Goal: Information Seeking & Learning: Learn about a topic

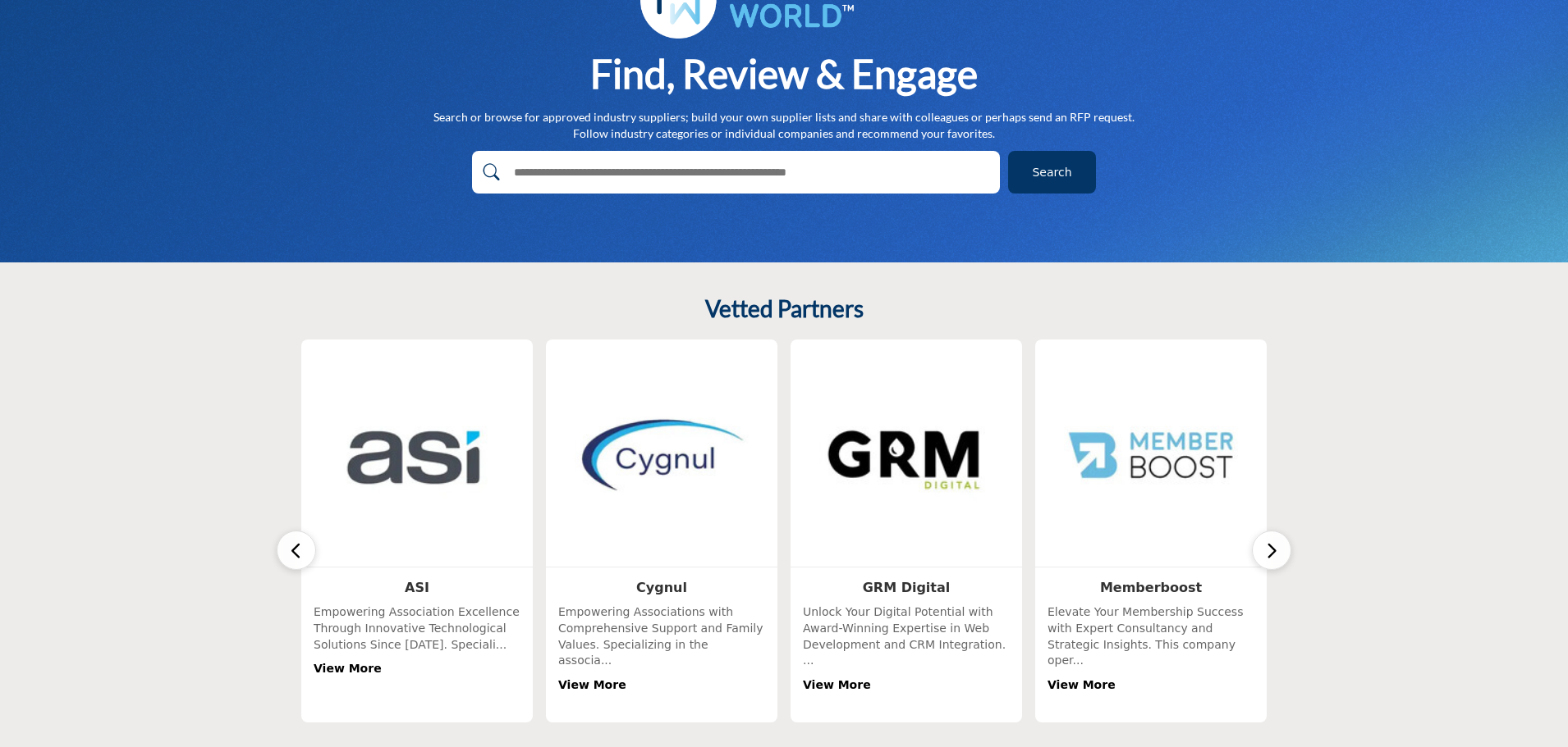
scroll to position [164, 0]
click at [1279, 545] on button "button" at bounding box center [1271, 550] width 40 height 40
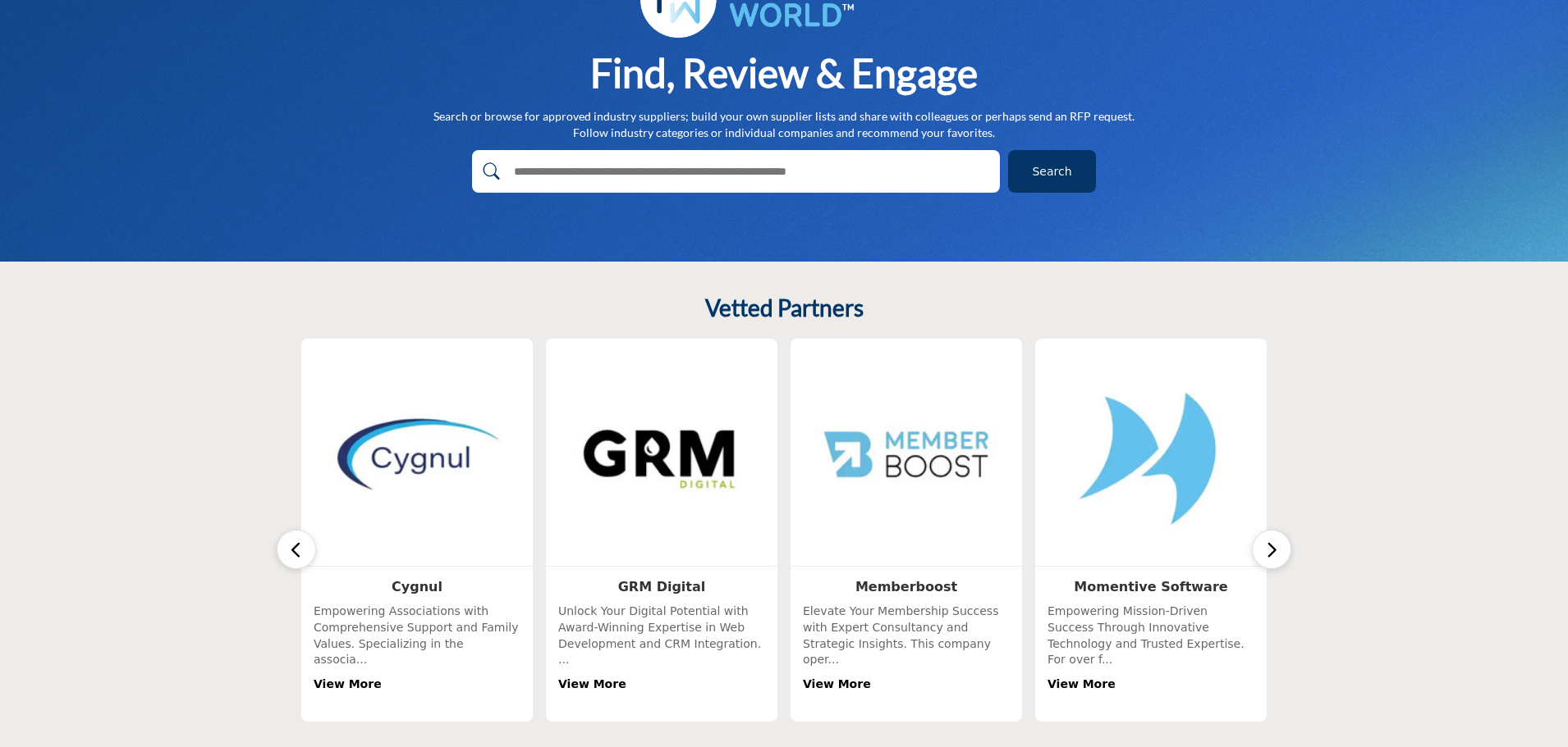
click at [1279, 545] on button "button" at bounding box center [1271, 550] width 40 height 40
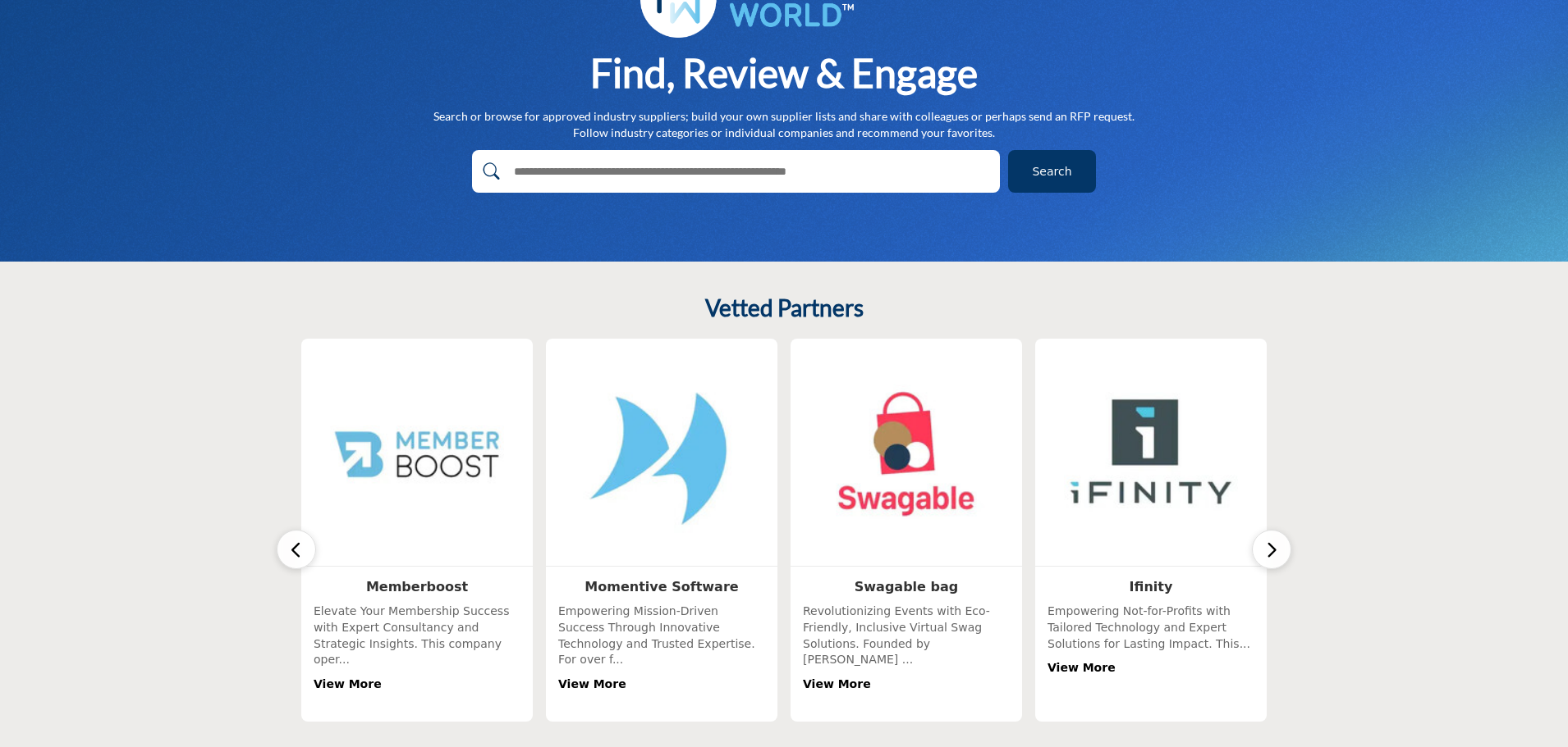
click at [1279, 545] on button "button" at bounding box center [1271, 550] width 40 height 40
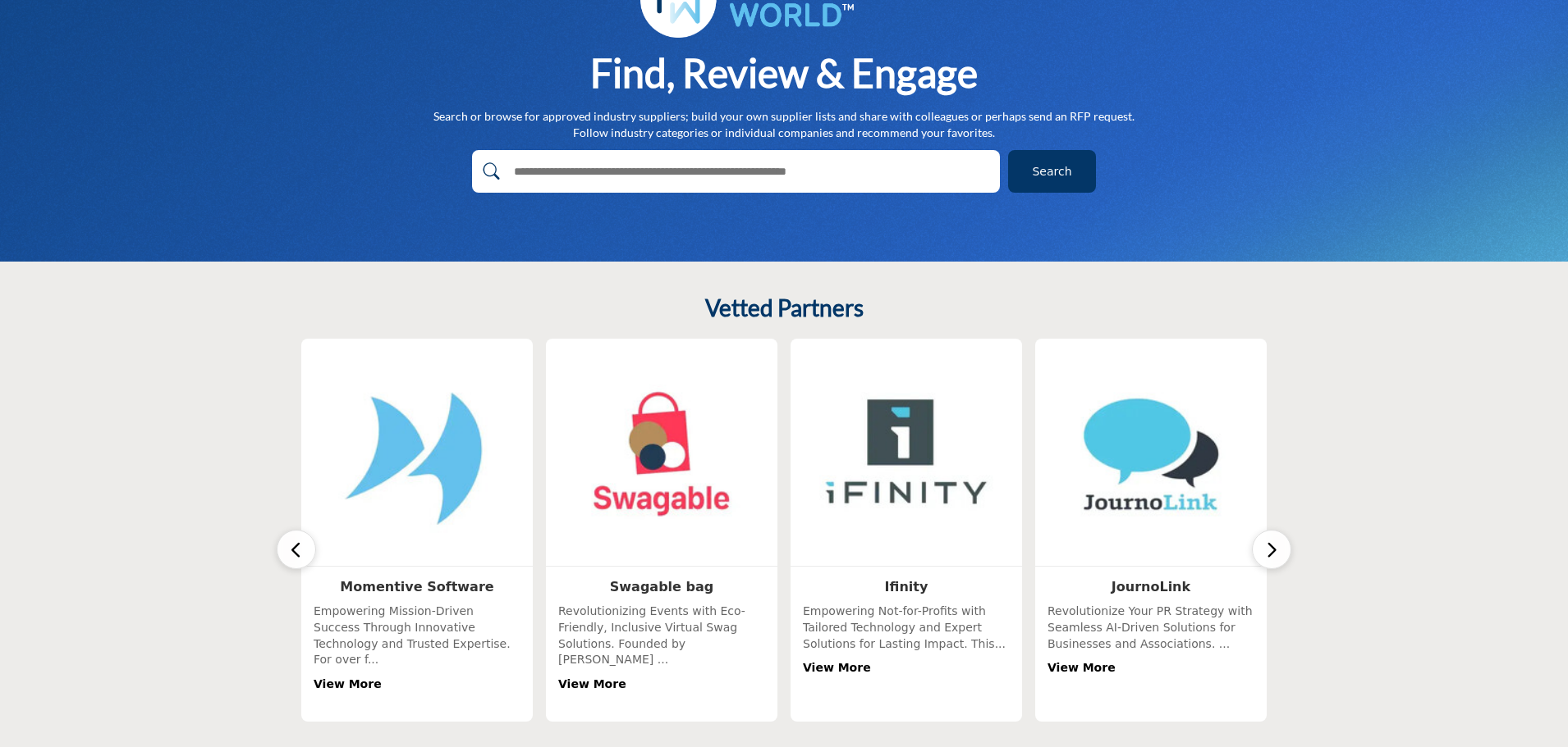
click at [1279, 545] on button "button" at bounding box center [1271, 550] width 40 height 40
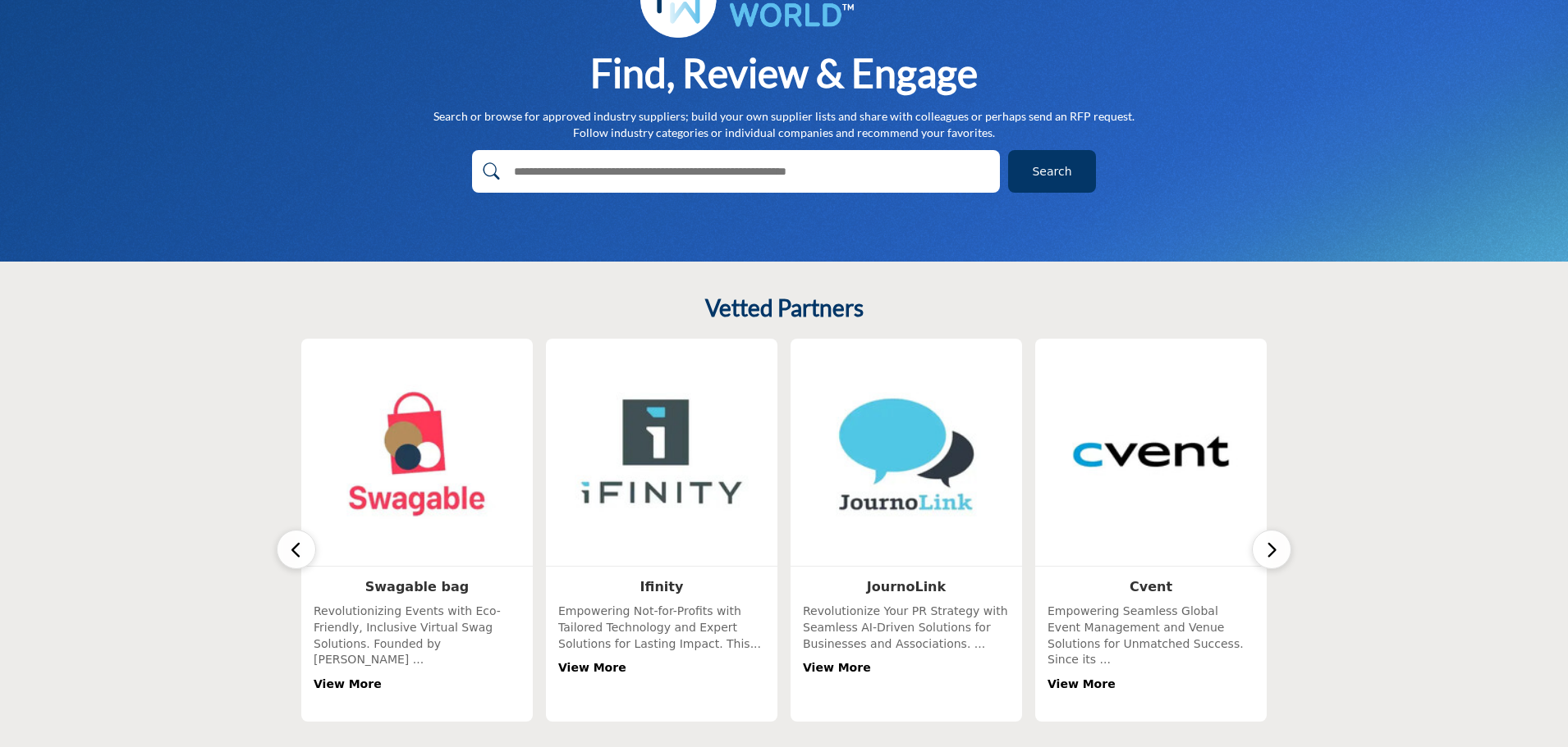
click at [1279, 545] on button "button" at bounding box center [1271, 550] width 40 height 40
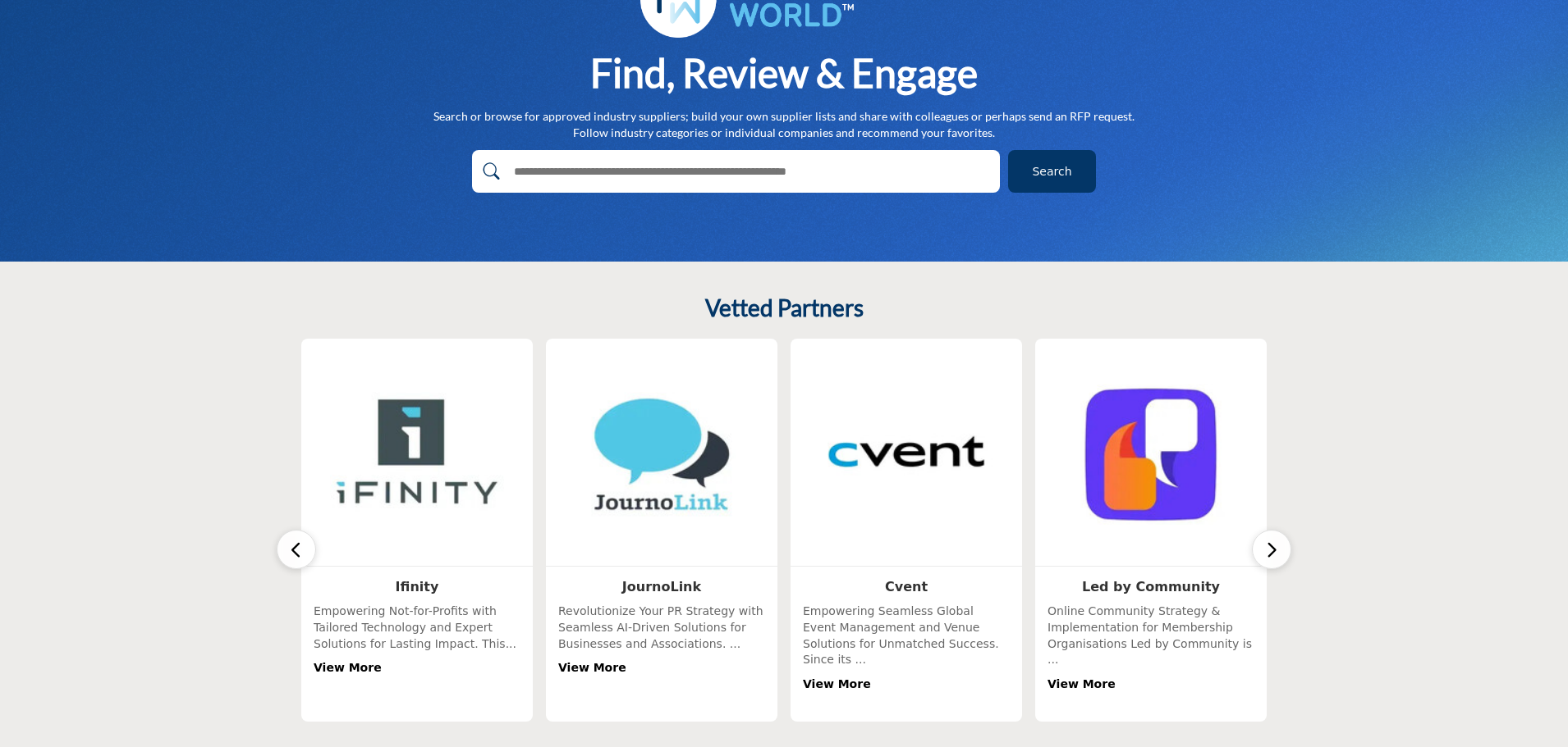
click at [1279, 545] on button "button" at bounding box center [1271, 550] width 40 height 40
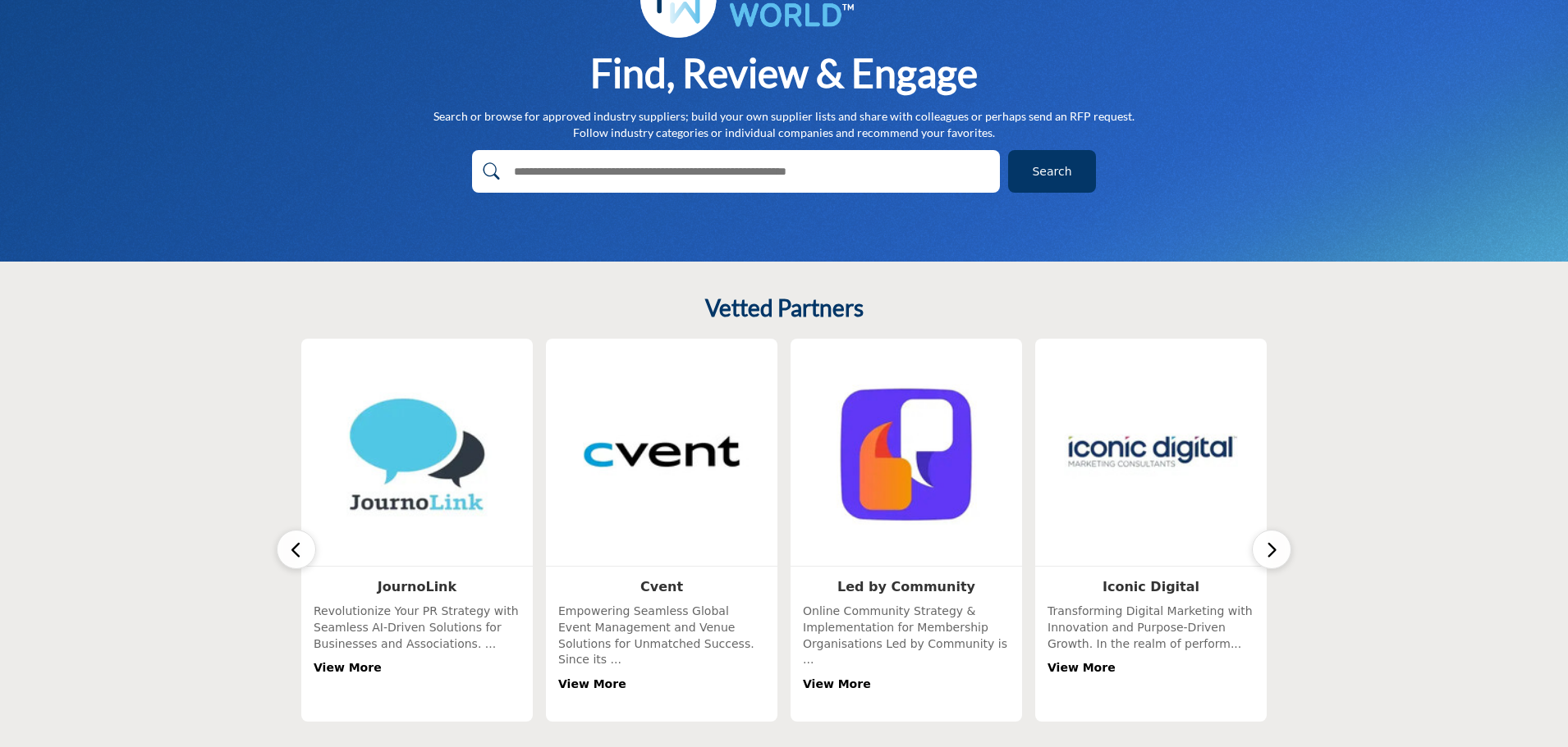
click at [1279, 545] on button "button" at bounding box center [1271, 550] width 40 height 40
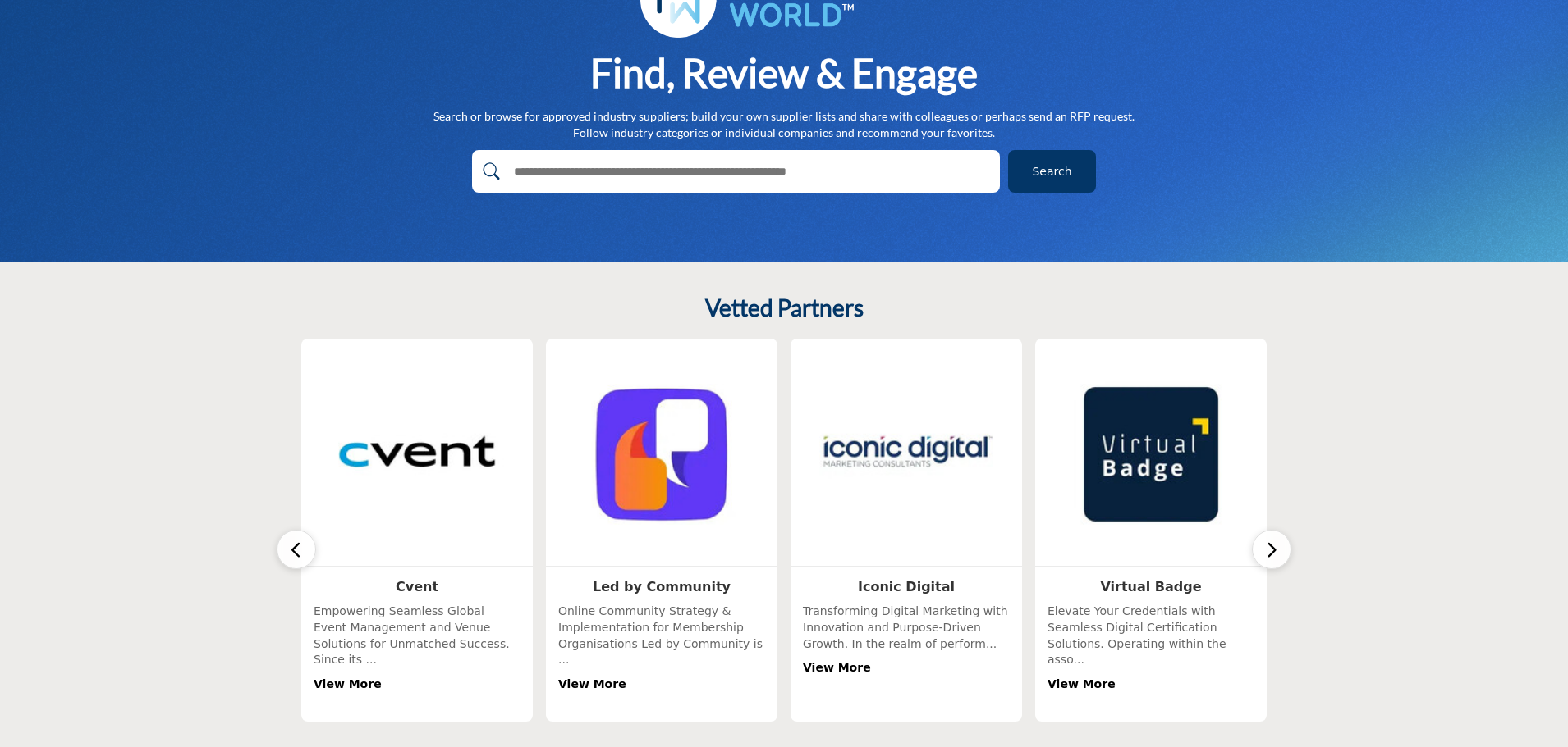
click at [1279, 545] on button "button" at bounding box center [1271, 550] width 40 height 40
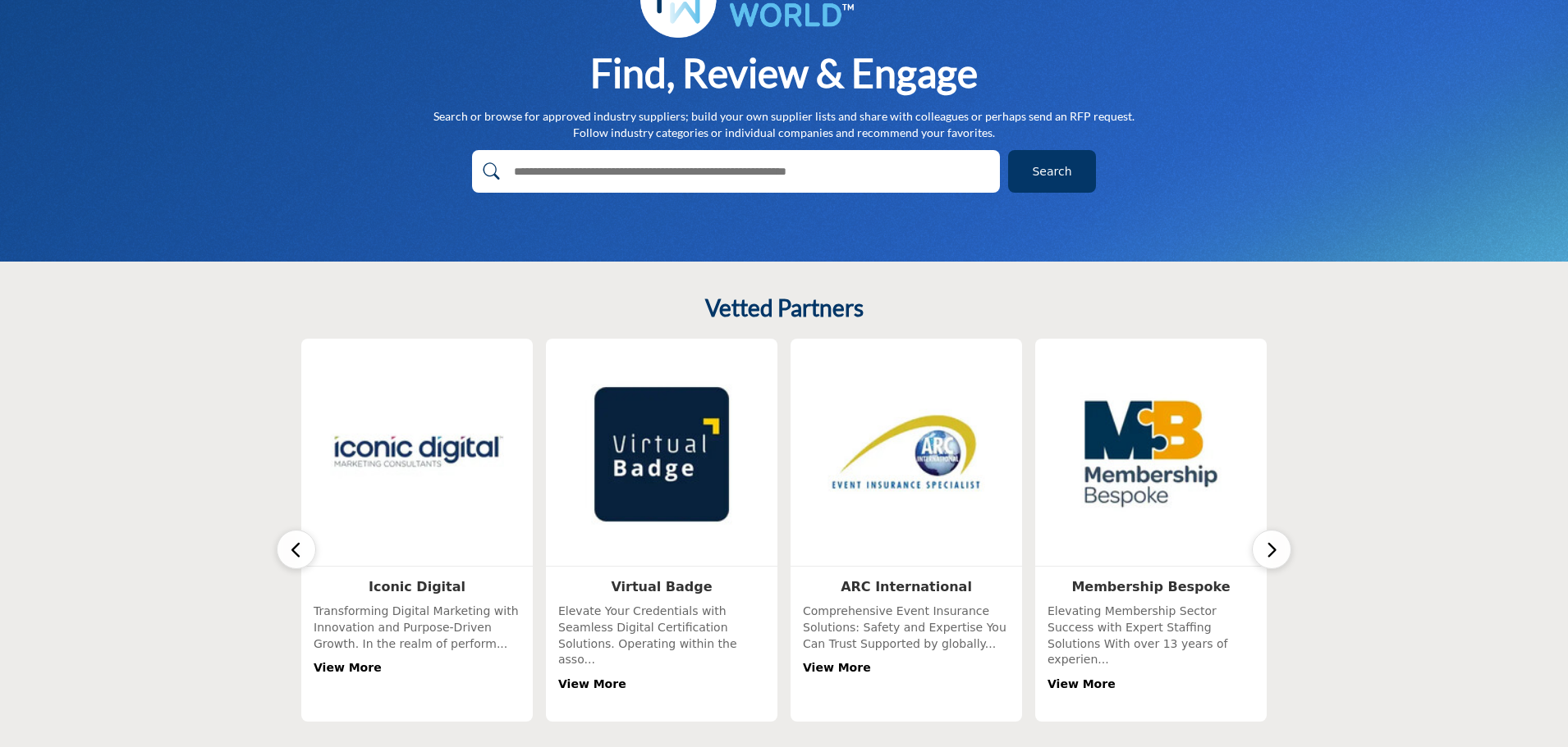
click at [1279, 545] on button "button" at bounding box center [1271, 550] width 40 height 40
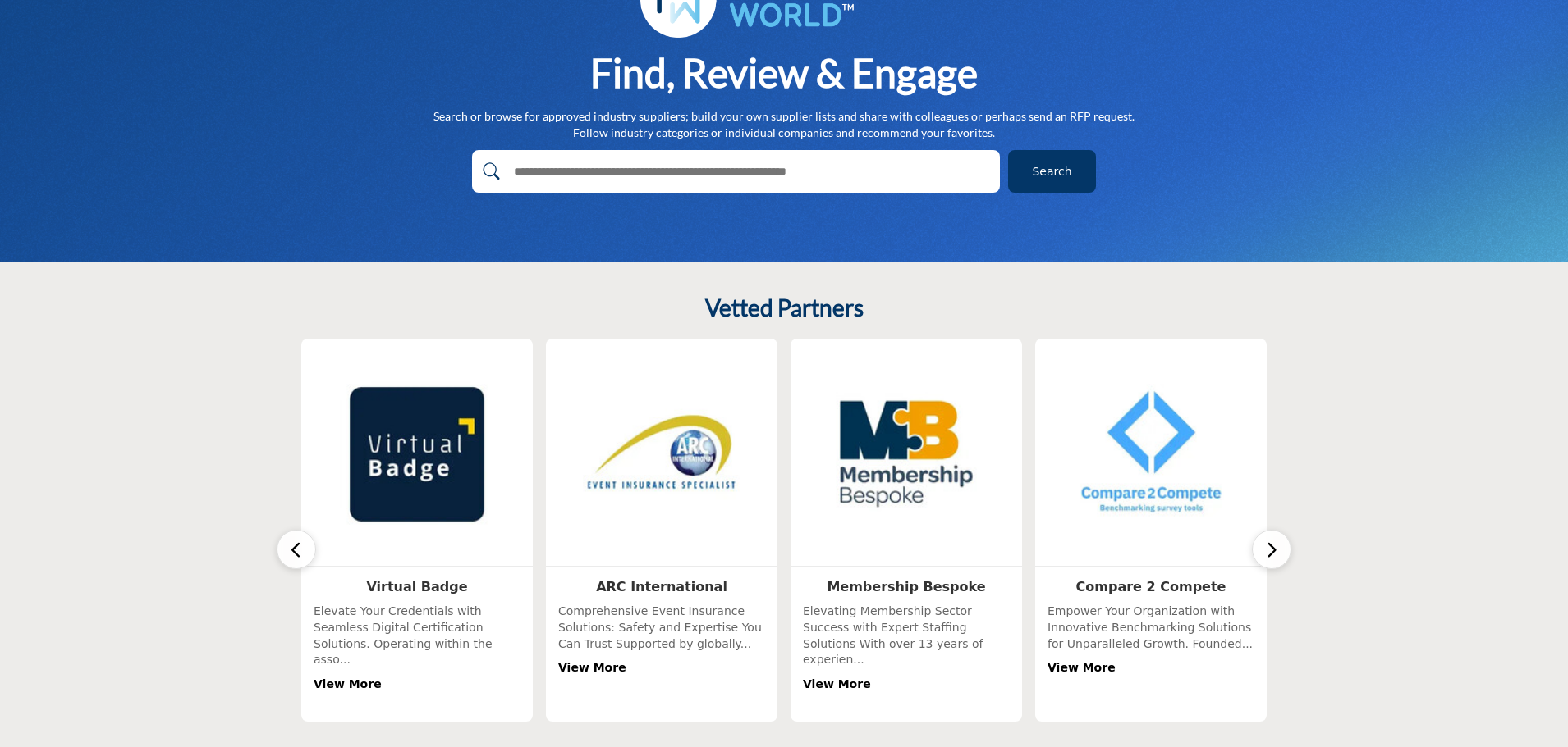
click at [1279, 545] on button "button" at bounding box center [1271, 550] width 40 height 40
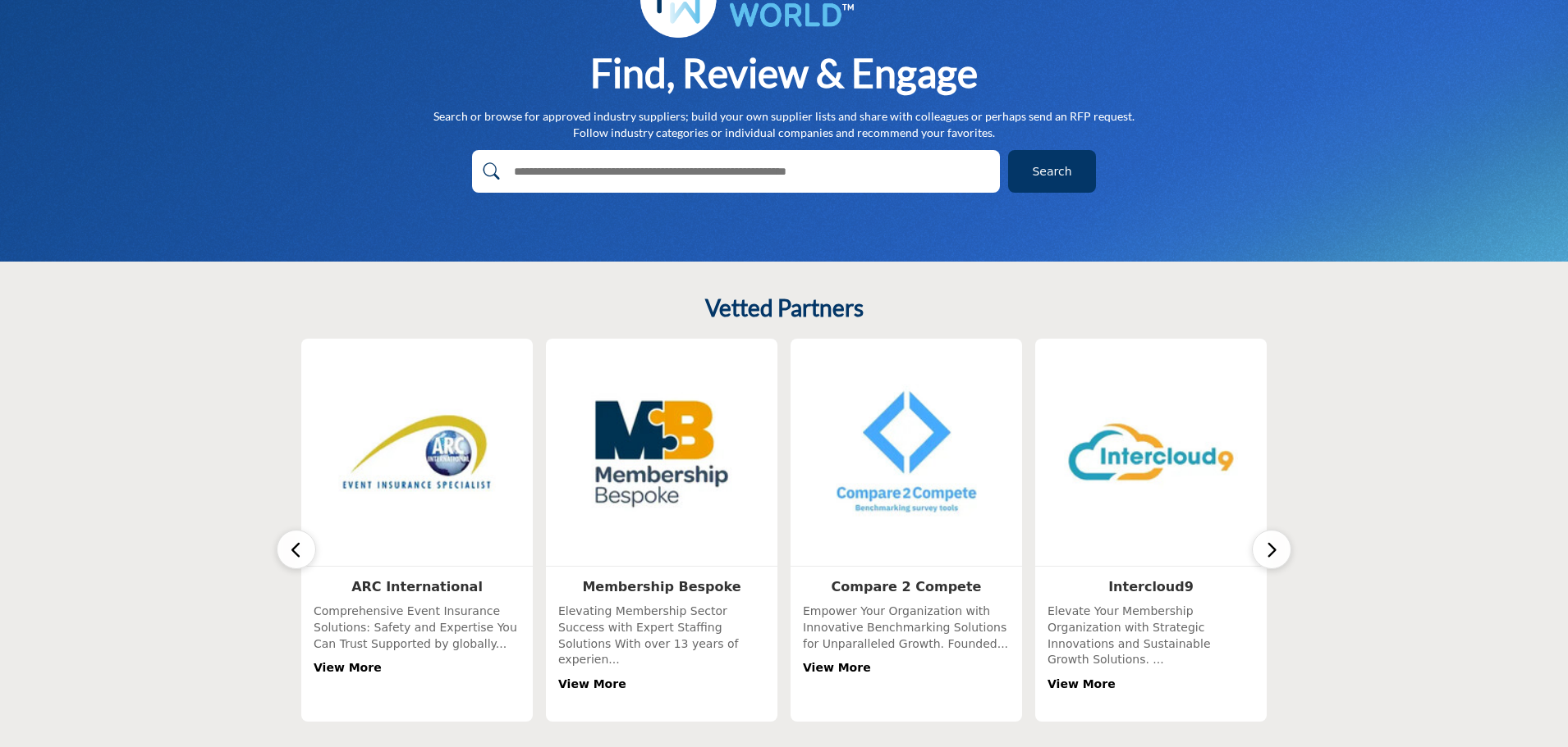
click at [1279, 545] on button "button" at bounding box center [1271, 550] width 40 height 40
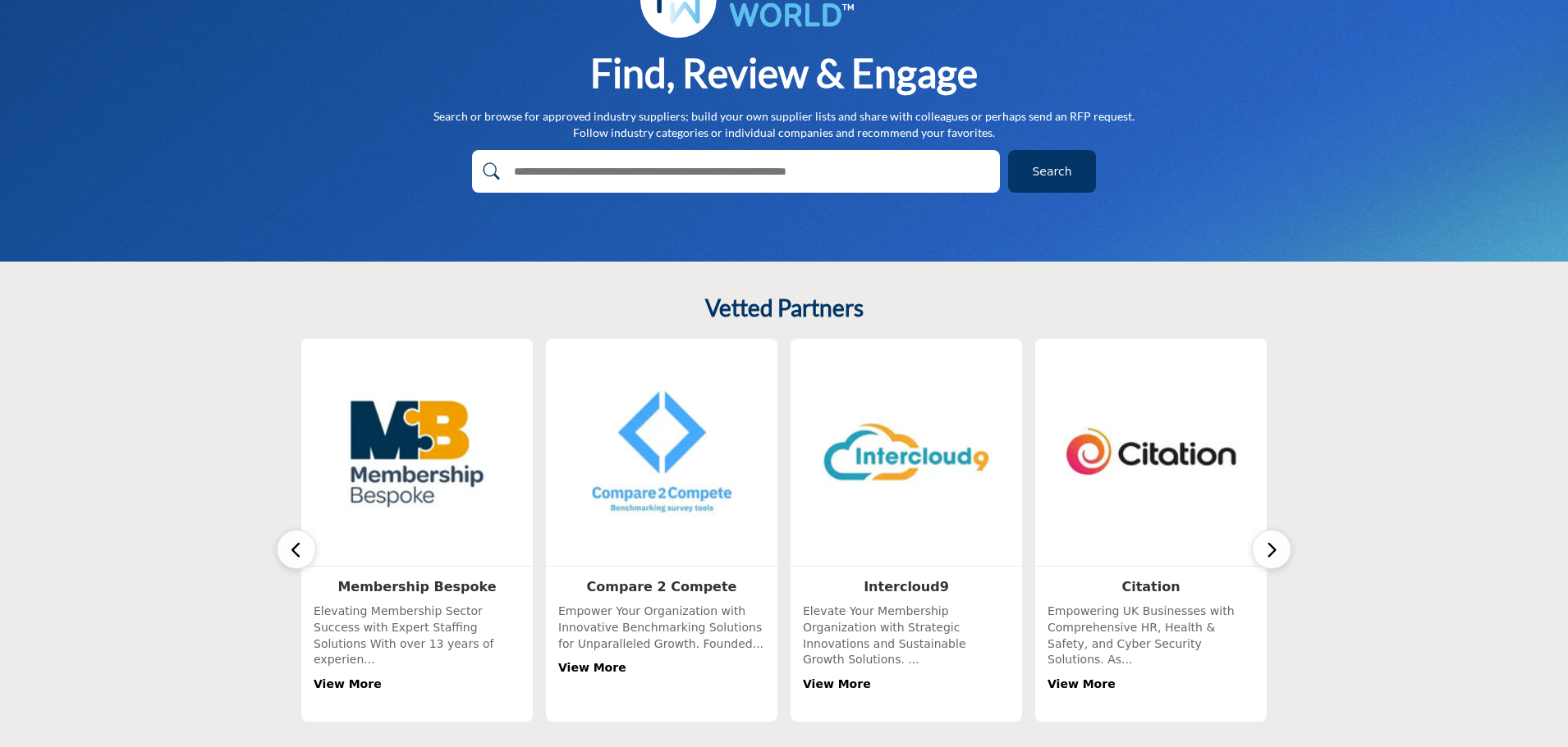
click at [1279, 545] on button "button" at bounding box center [1271, 550] width 40 height 40
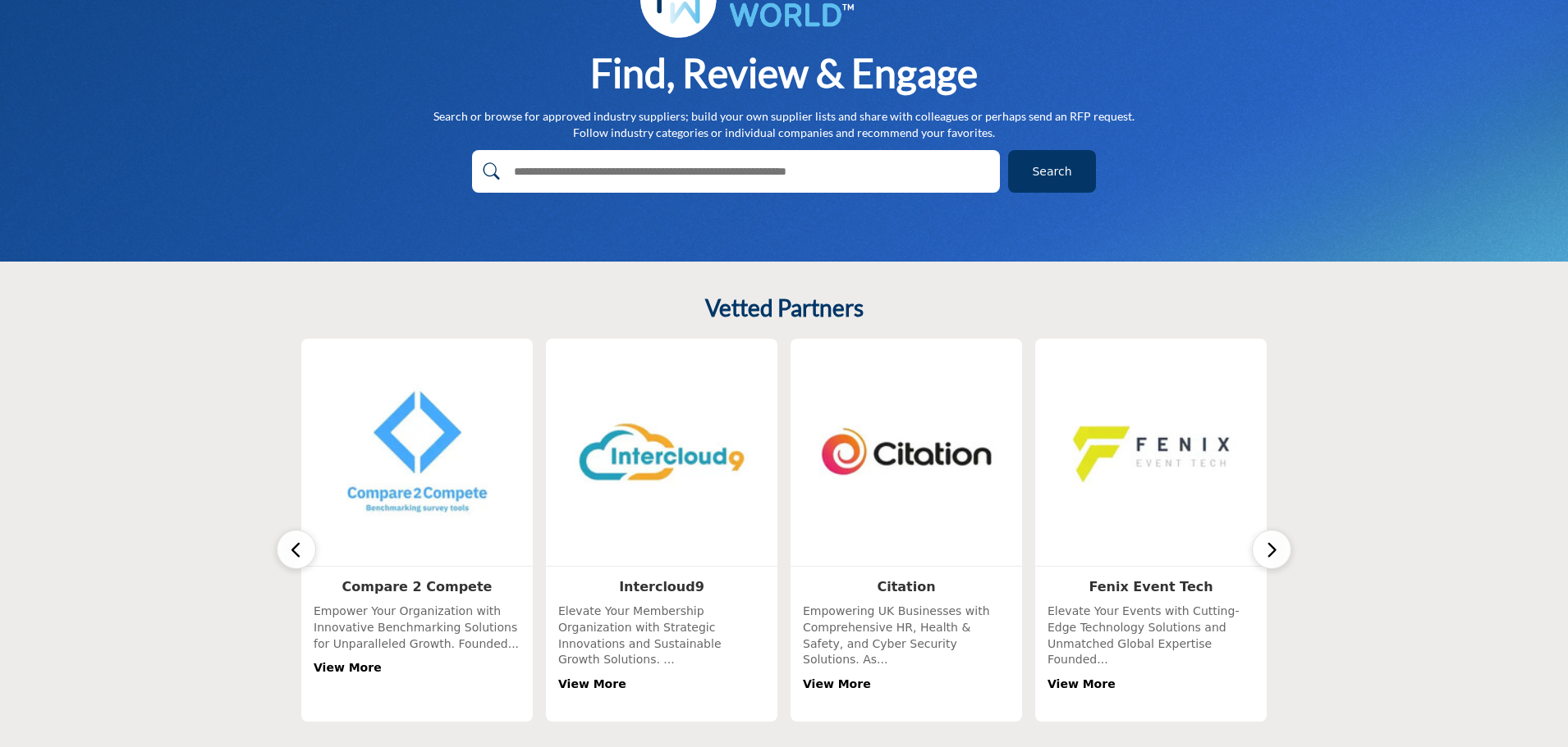
click at [1279, 545] on button "button" at bounding box center [1271, 550] width 40 height 40
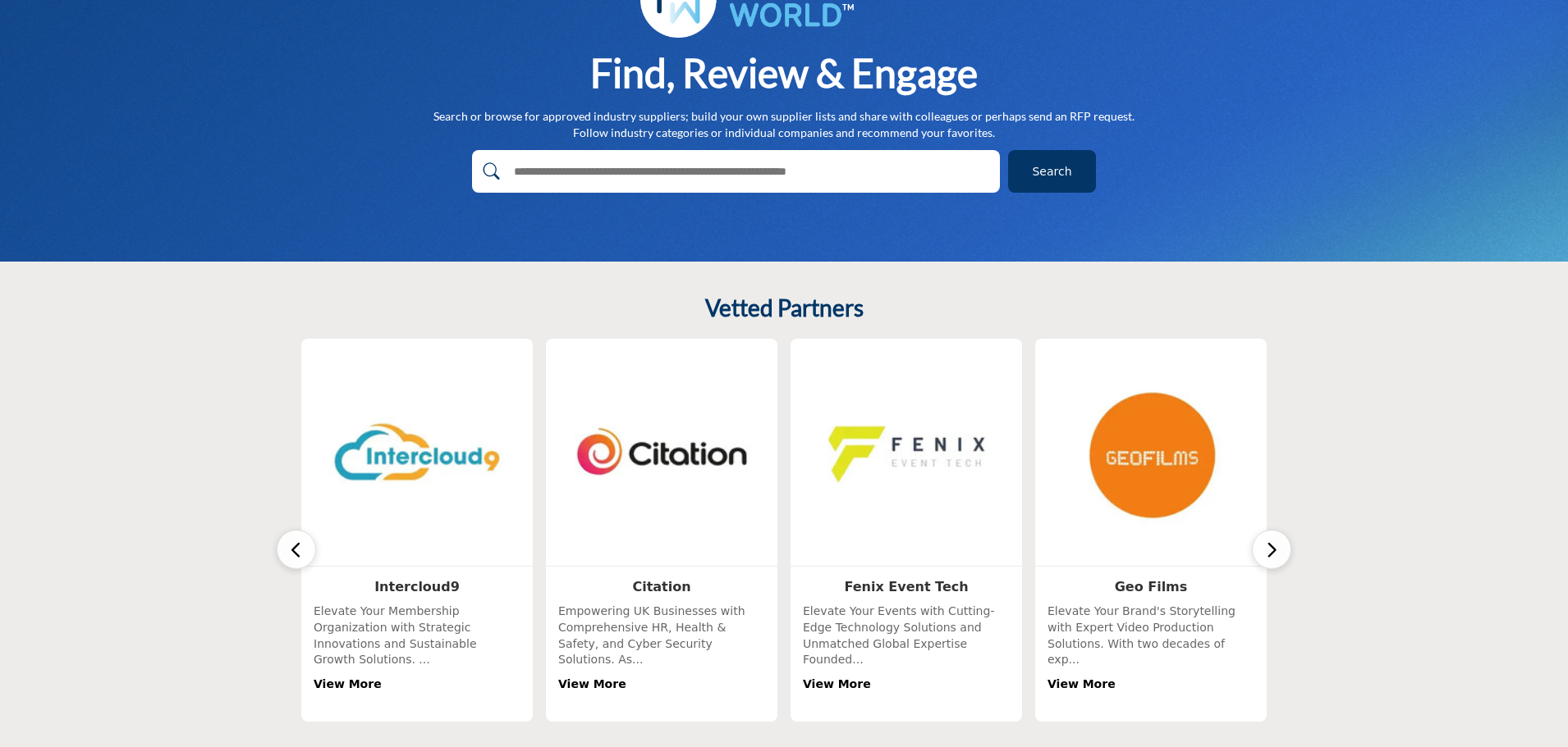
click at [1279, 545] on button "button" at bounding box center [1271, 550] width 40 height 40
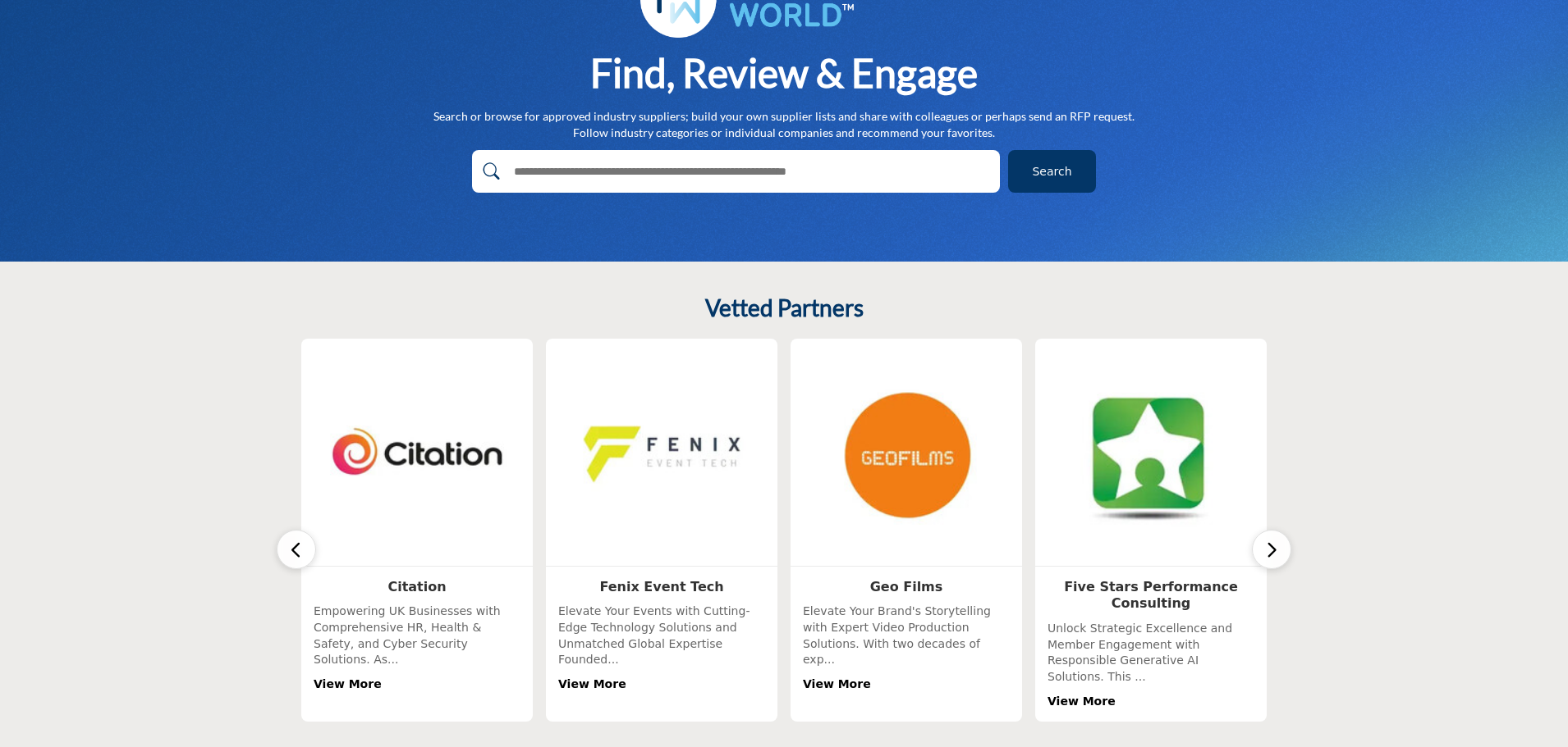
click at [1279, 545] on button "button" at bounding box center [1271, 550] width 40 height 40
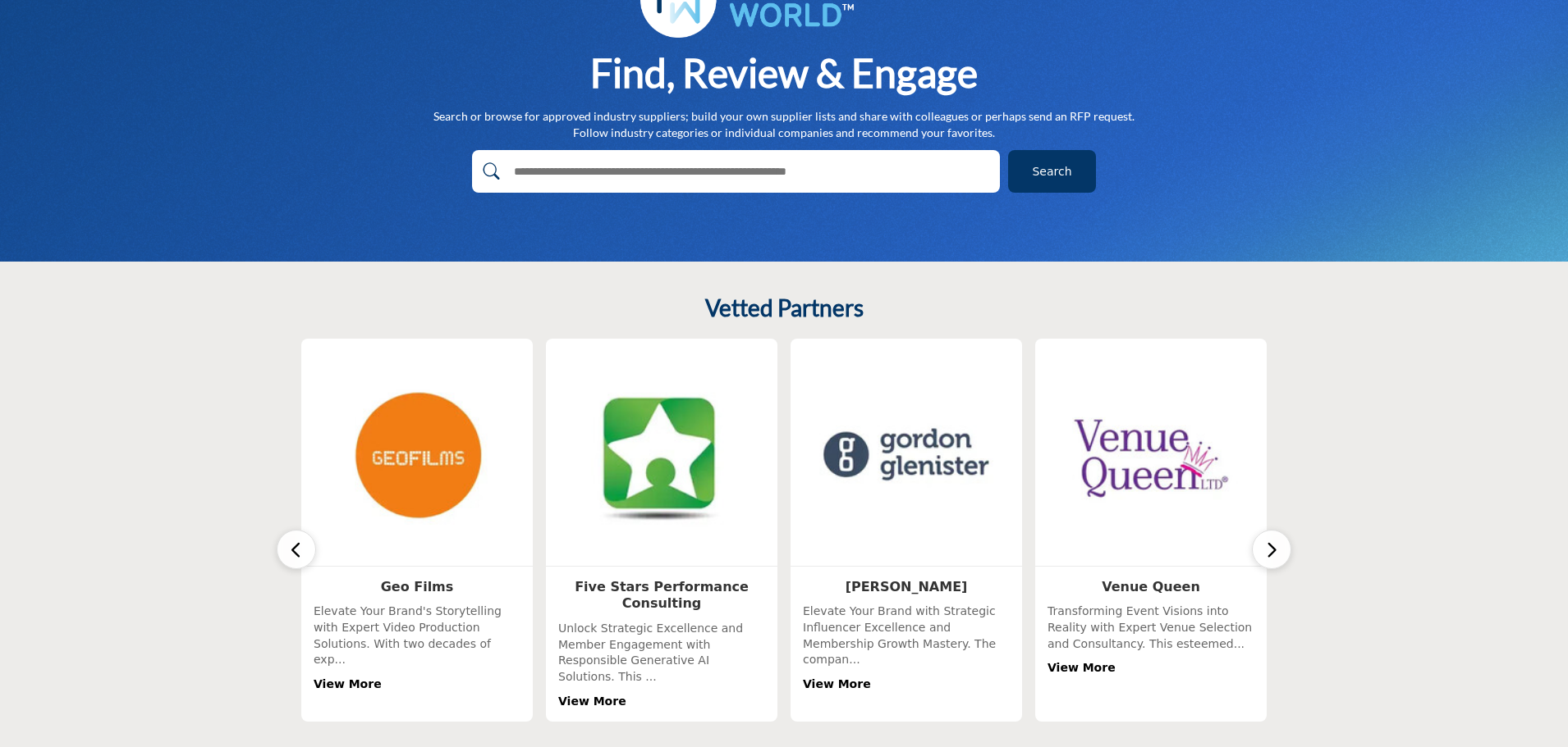
click at [1279, 545] on button "button" at bounding box center [1271, 550] width 40 height 40
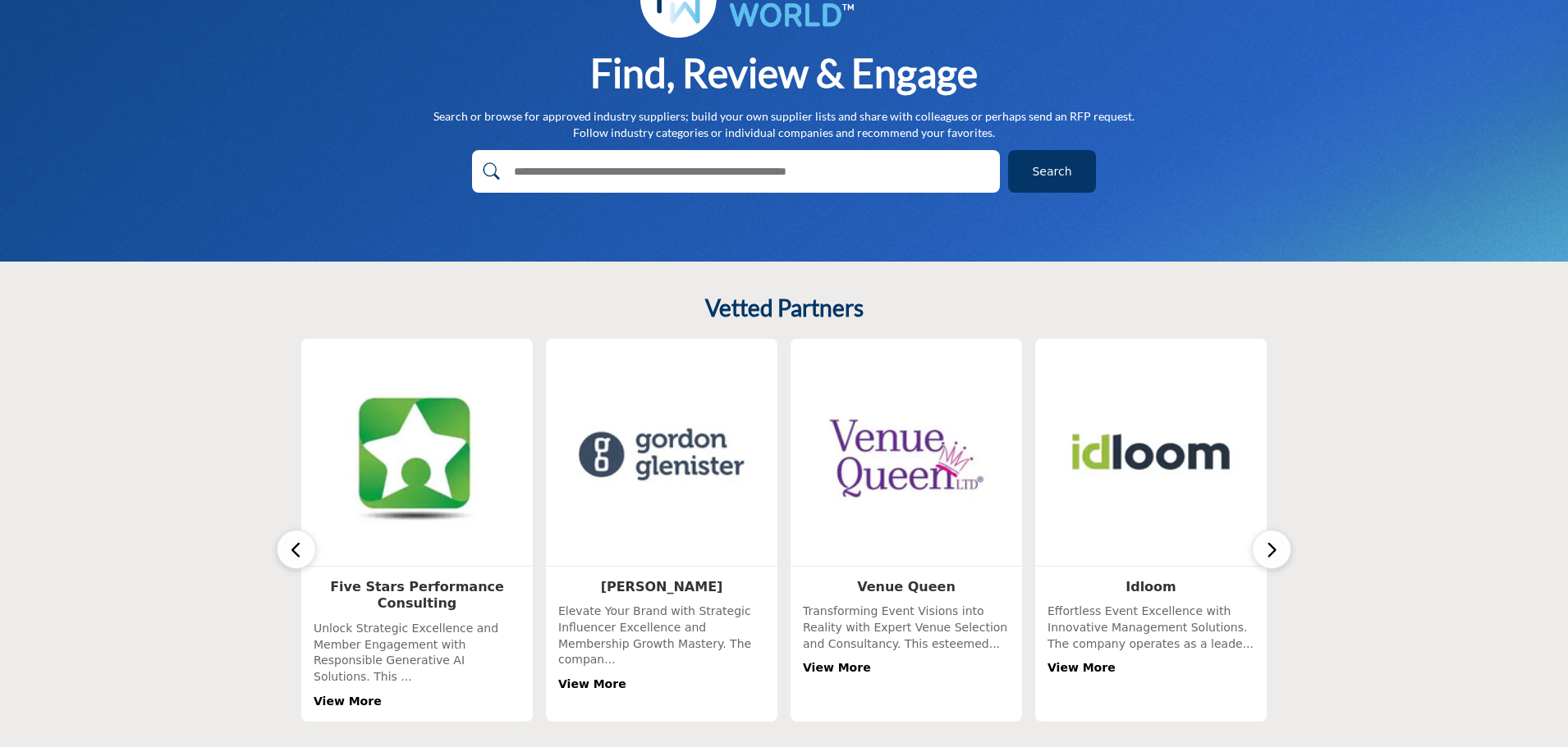
click at [1279, 545] on button "button" at bounding box center [1271, 550] width 40 height 40
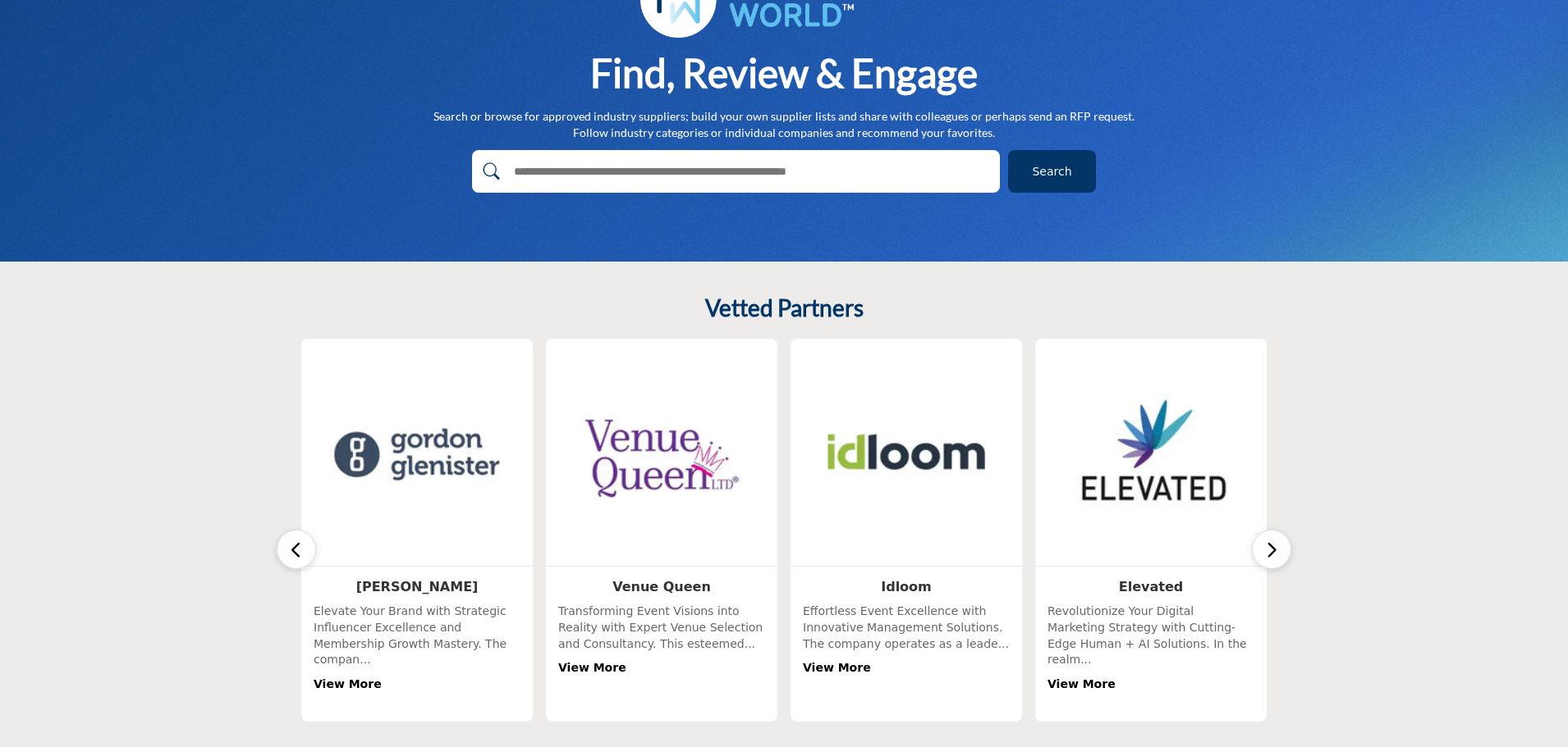
click at [1279, 545] on button "button" at bounding box center [1271, 550] width 40 height 40
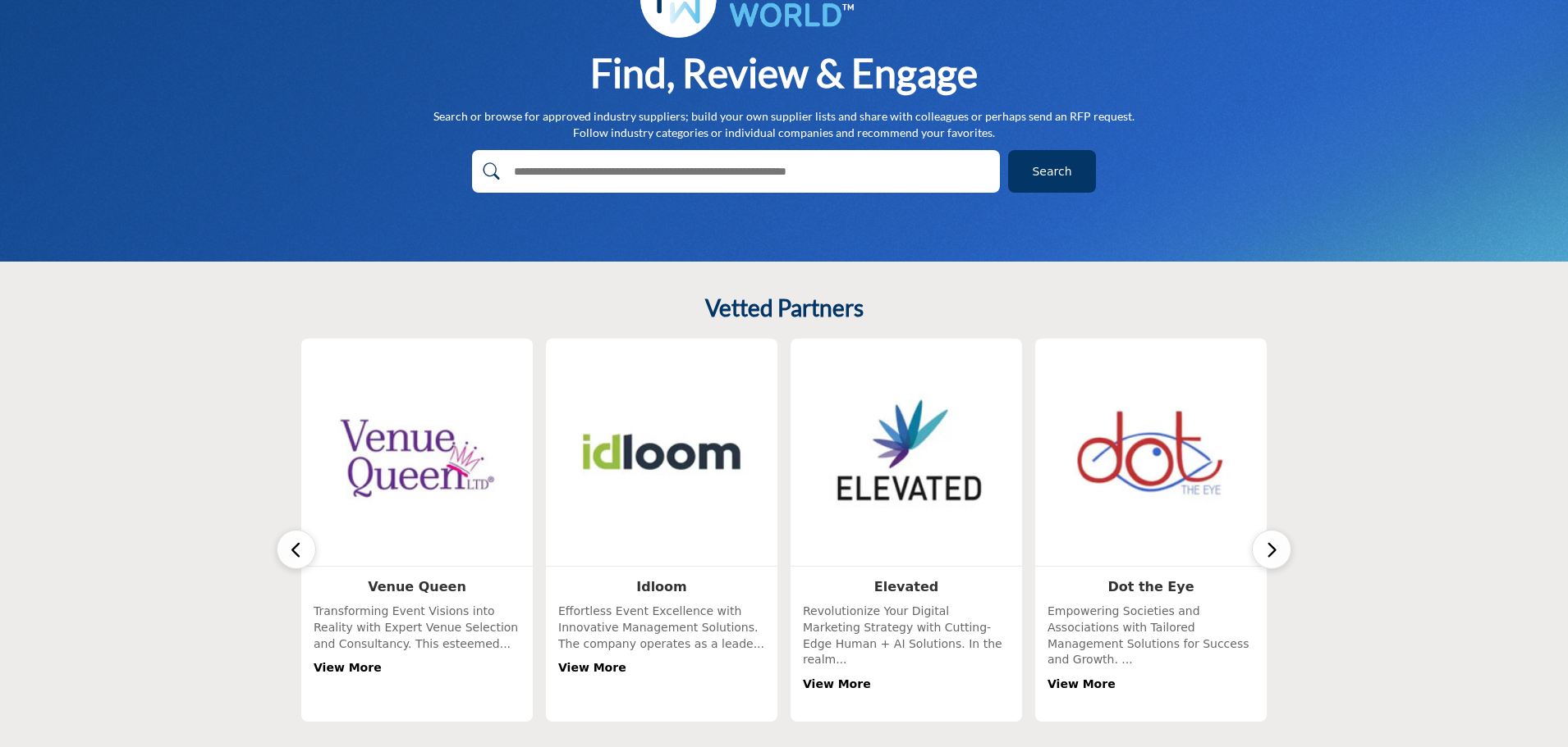
click at [1279, 545] on button "button" at bounding box center [1271, 550] width 40 height 40
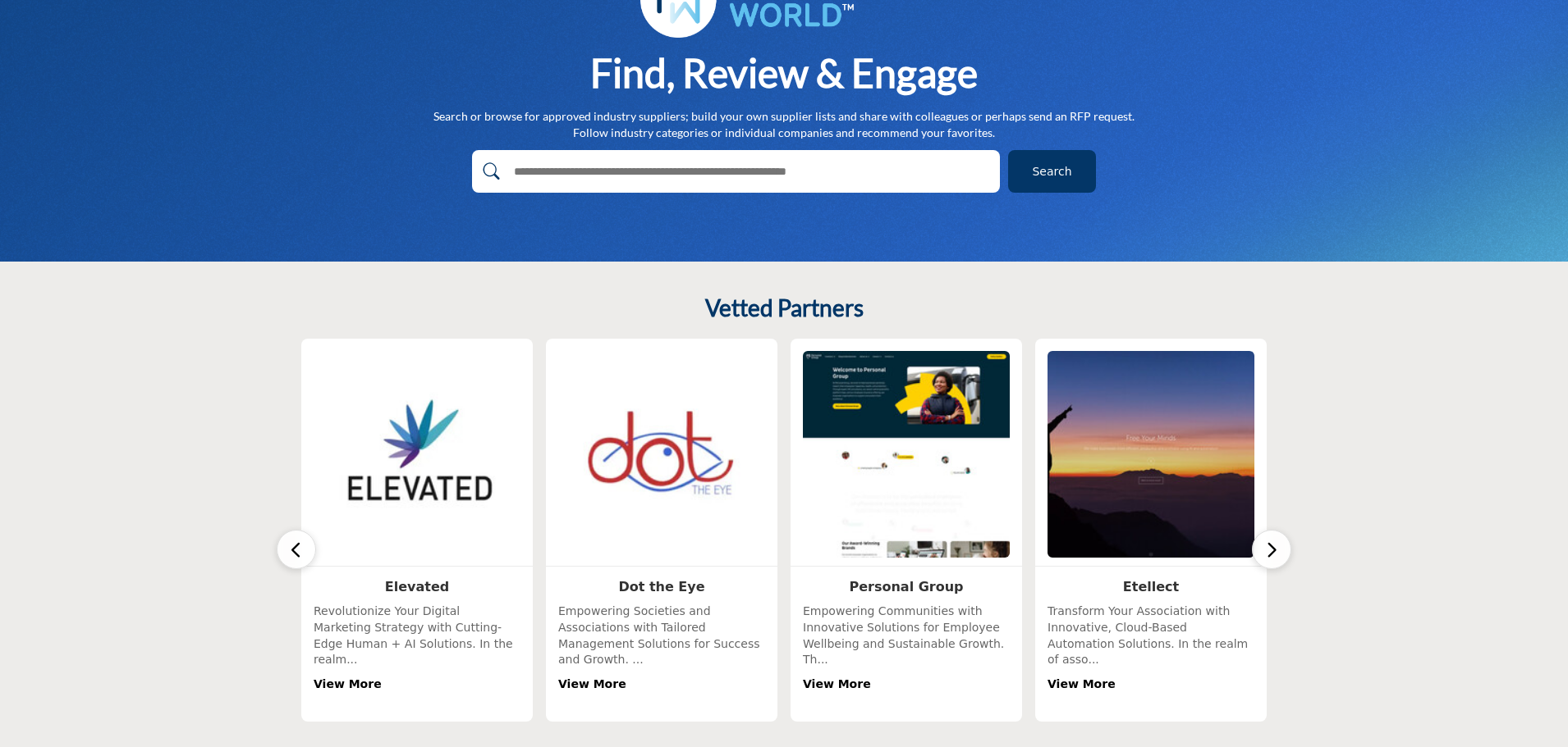
click at [581, 678] on link "View More" at bounding box center [592, 684] width 69 height 14
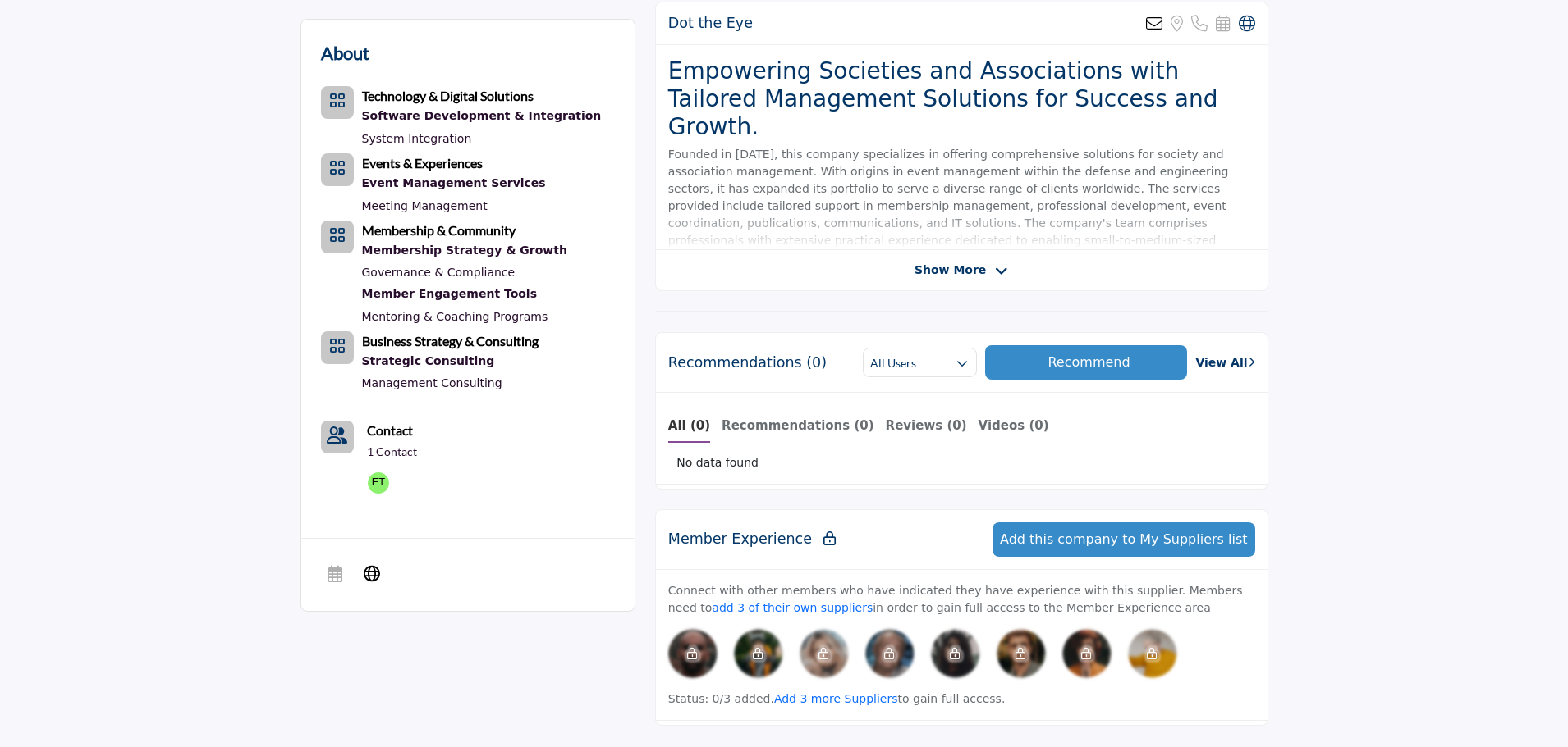
scroll to position [410, 0]
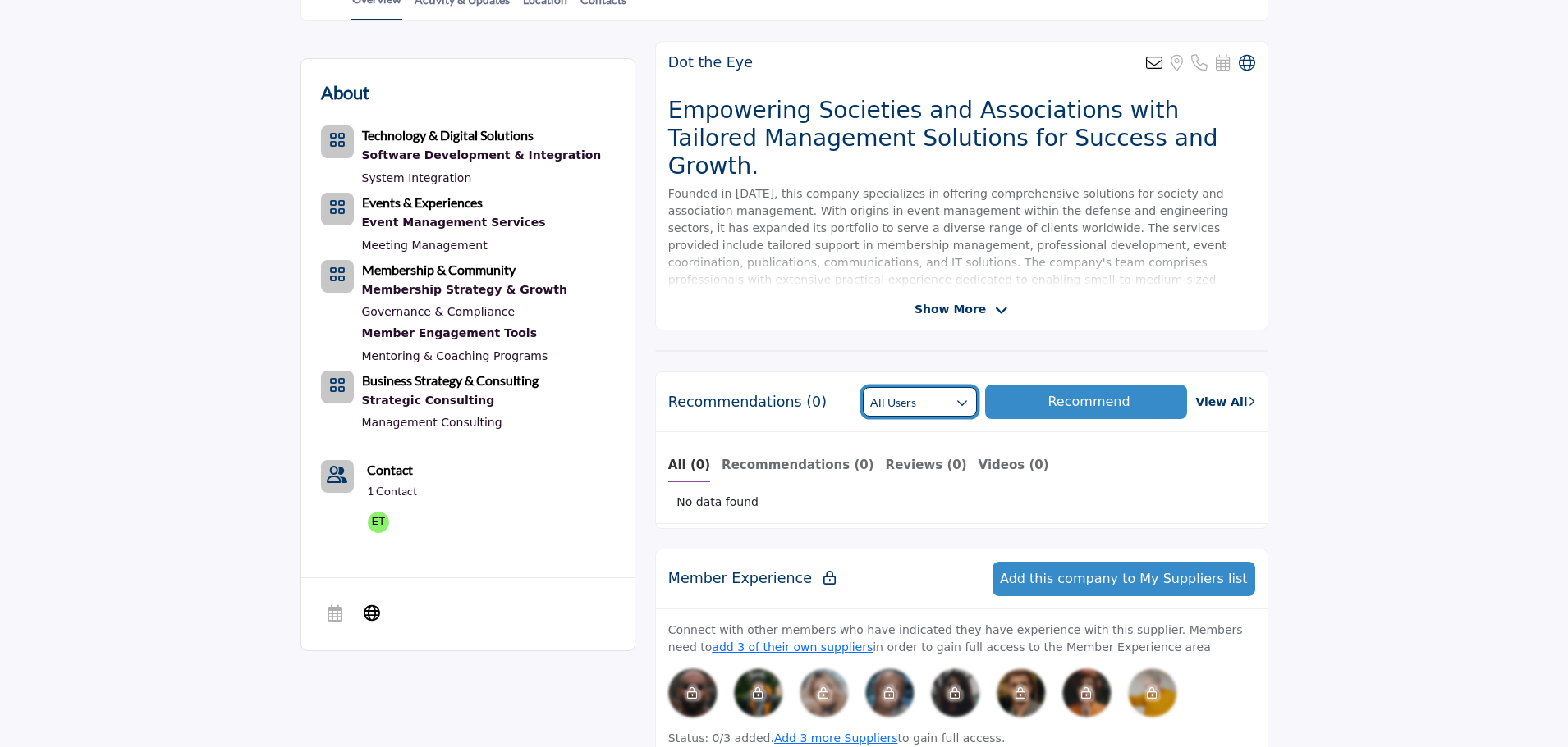
click at [962, 404] on button "All Users" at bounding box center [920, 402] width 114 height 30
click at [934, 476] on span "Members" at bounding box center [958, 468] width 151 height 23
click at [947, 411] on button "Member" at bounding box center [920, 402] width 114 height 30
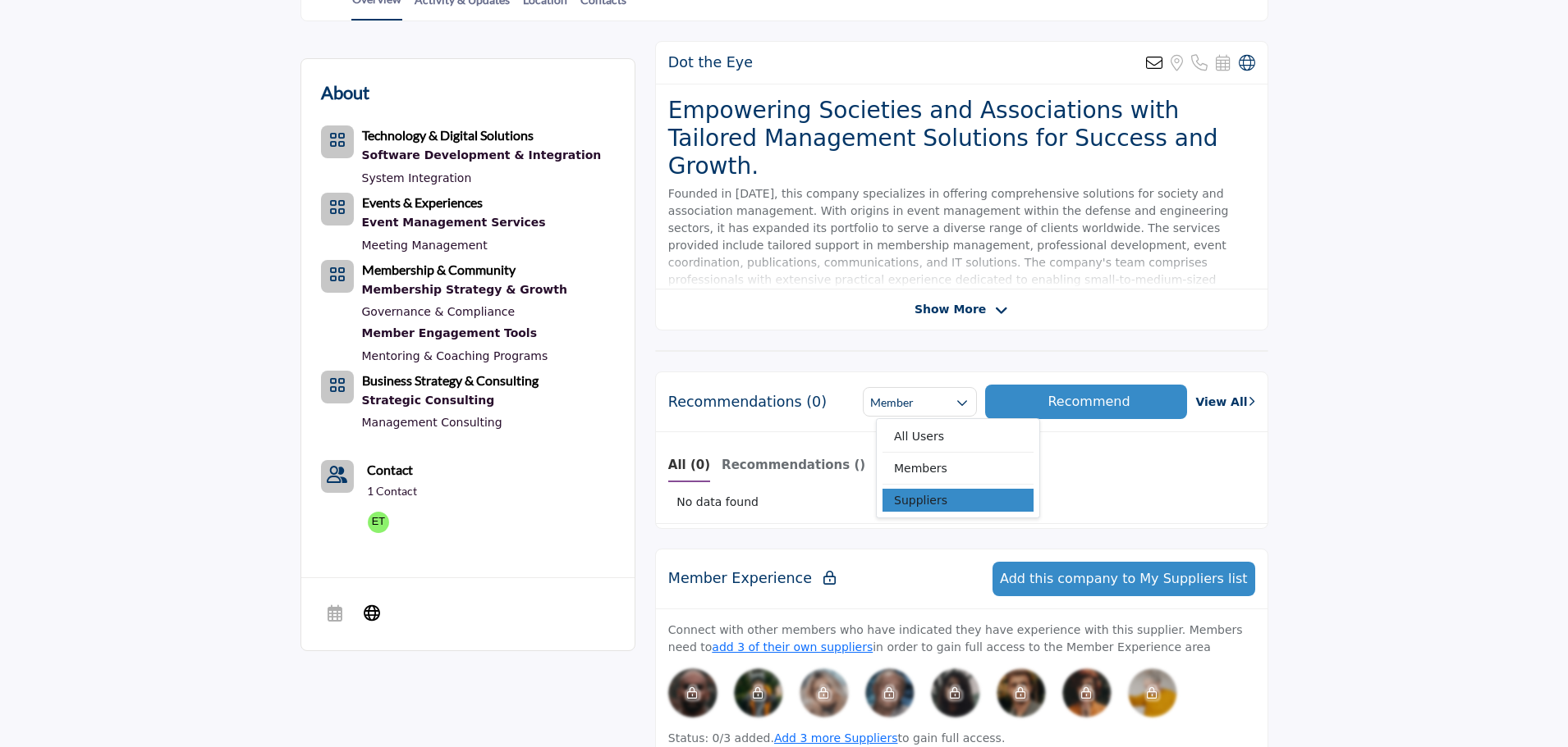
click at [933, 497] on span "Suppliers" at bounding box center [958, 500] width 151 height 23
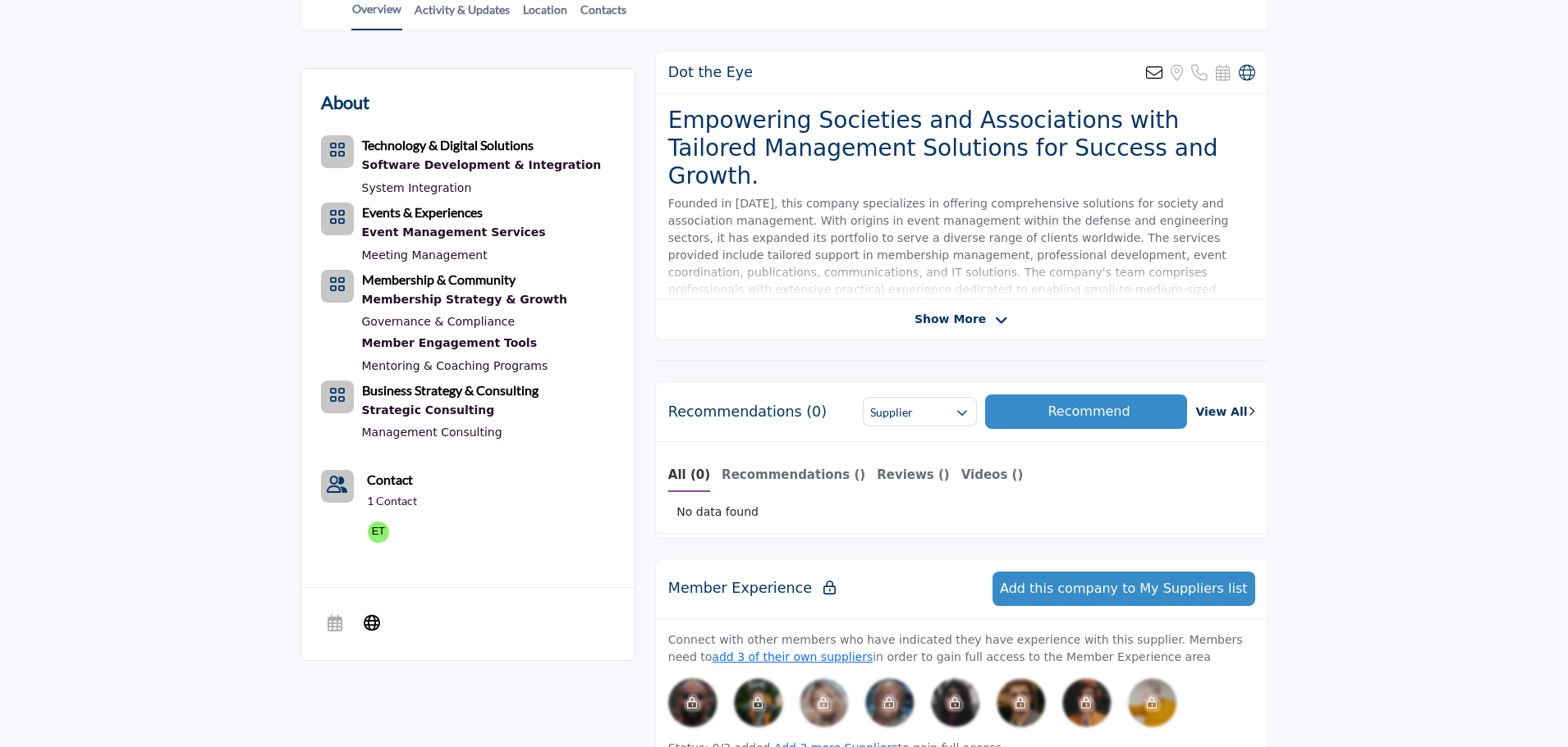
scroll to position [377, 0]
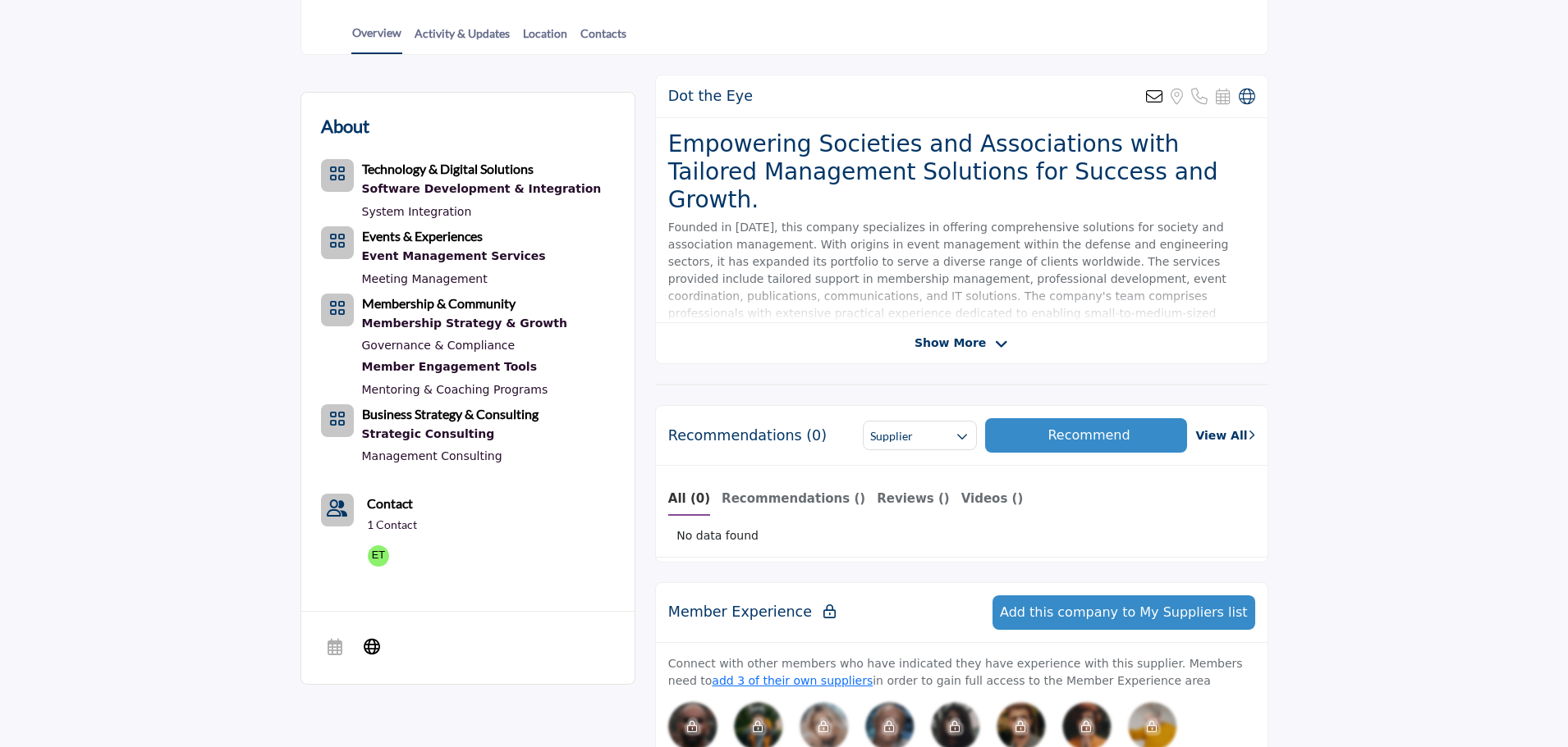
click at [433, 423] on div "Business Strategy & Consulting Strategic Consulting Management Consulting" at bounding box center [451, 436] width 177 height 64
click at [426, 454] on link "Management Consulting" at bounding box center [433, 456] width 141 height 14
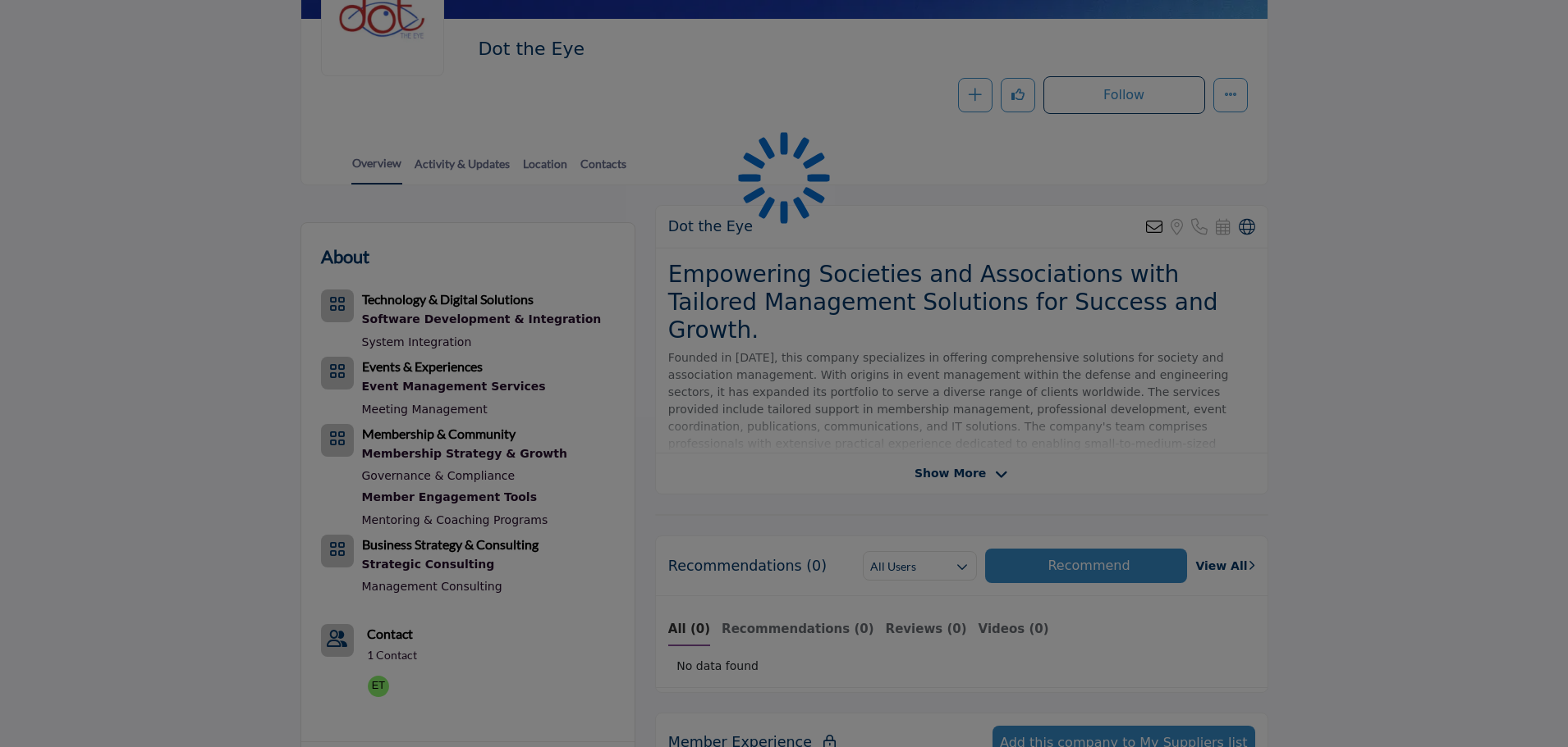
scroll to position [246, 0]
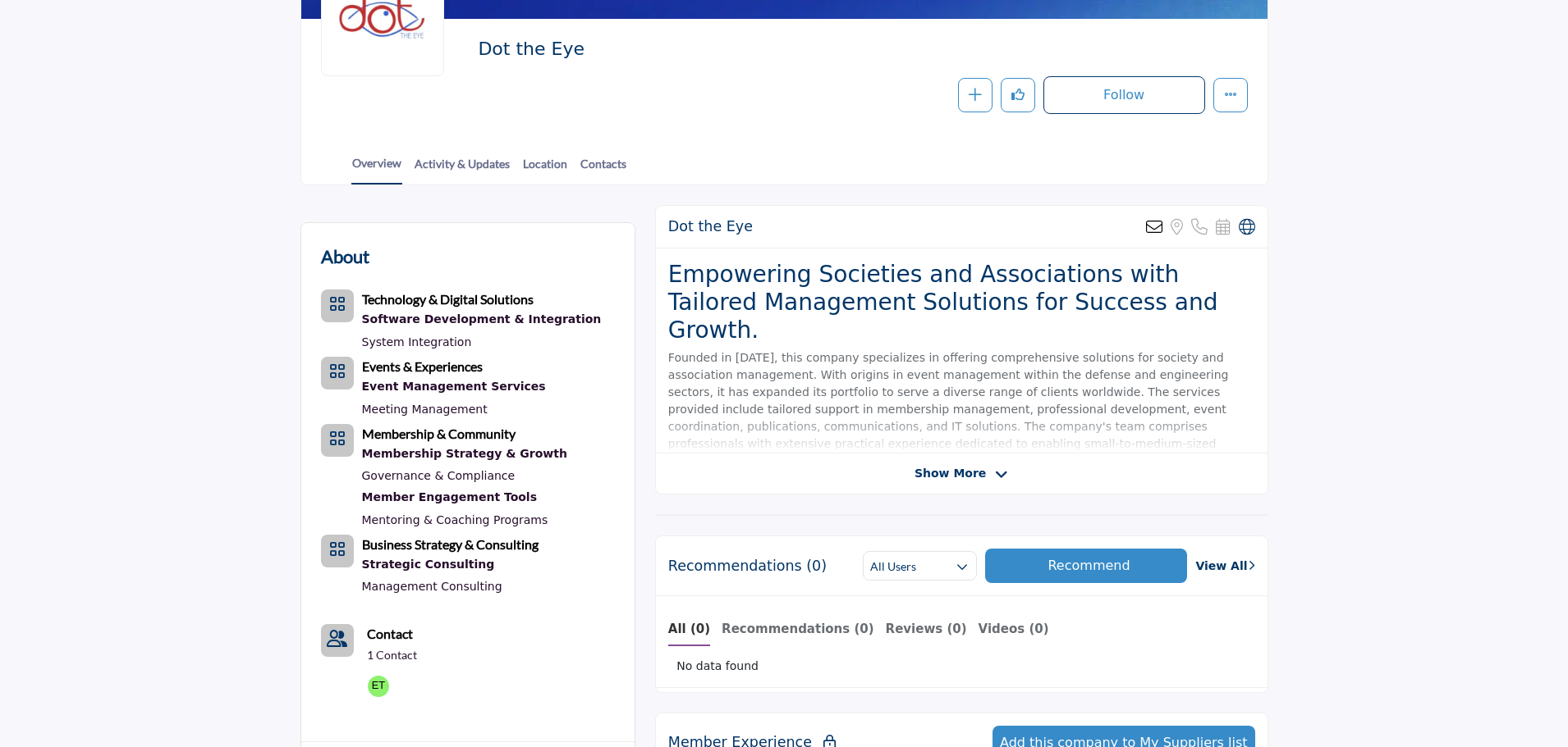
click at [995, 472] on icon at bounding box center [1001, 475] width 14 height 14
